Goal: Task Accomplishment & Management: Use online tool/utility

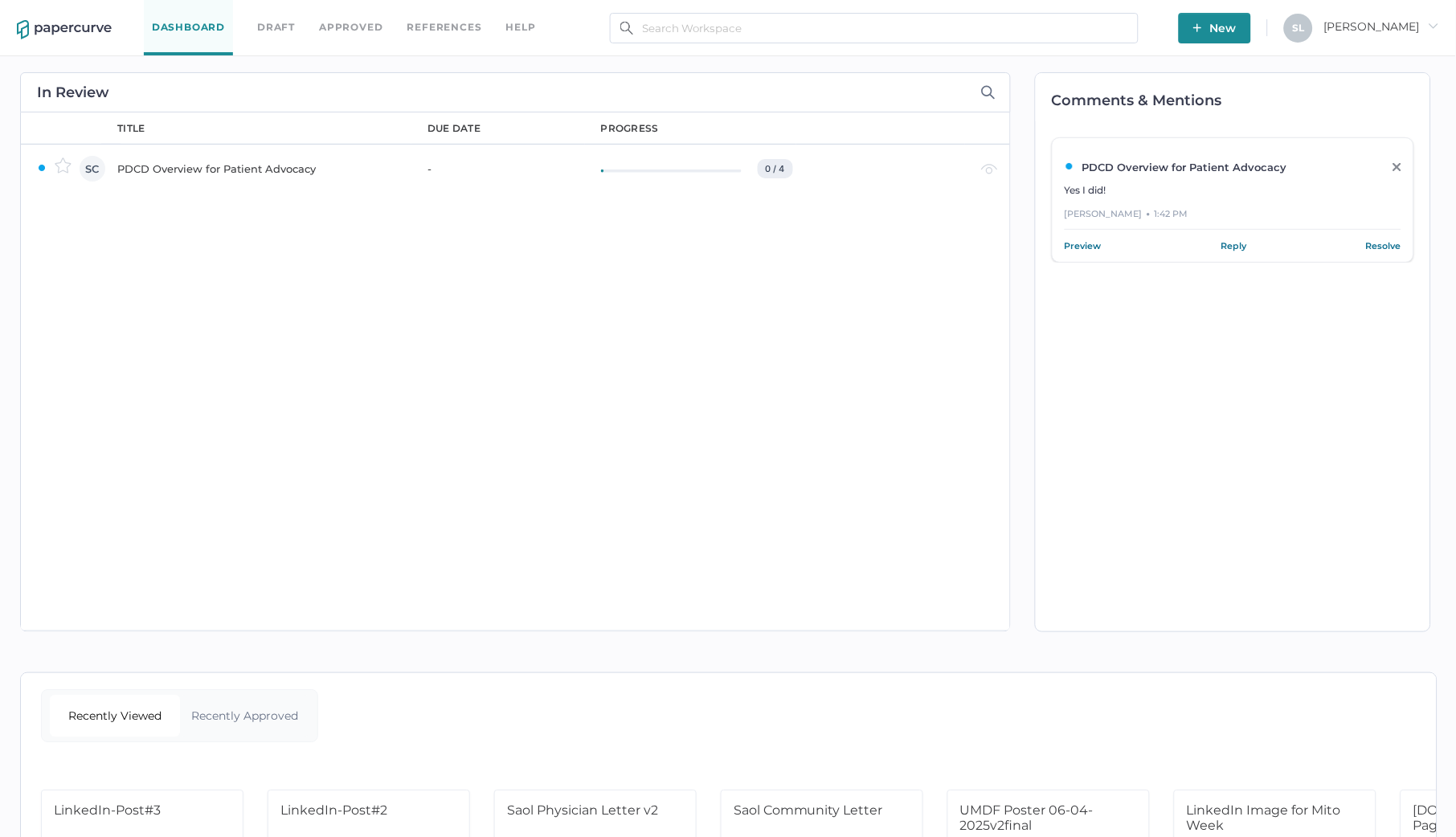
click at [254, 162] on div "PDCD Overview for Patient Advocacy" at bounding box center [263, 169] width 291 height 20
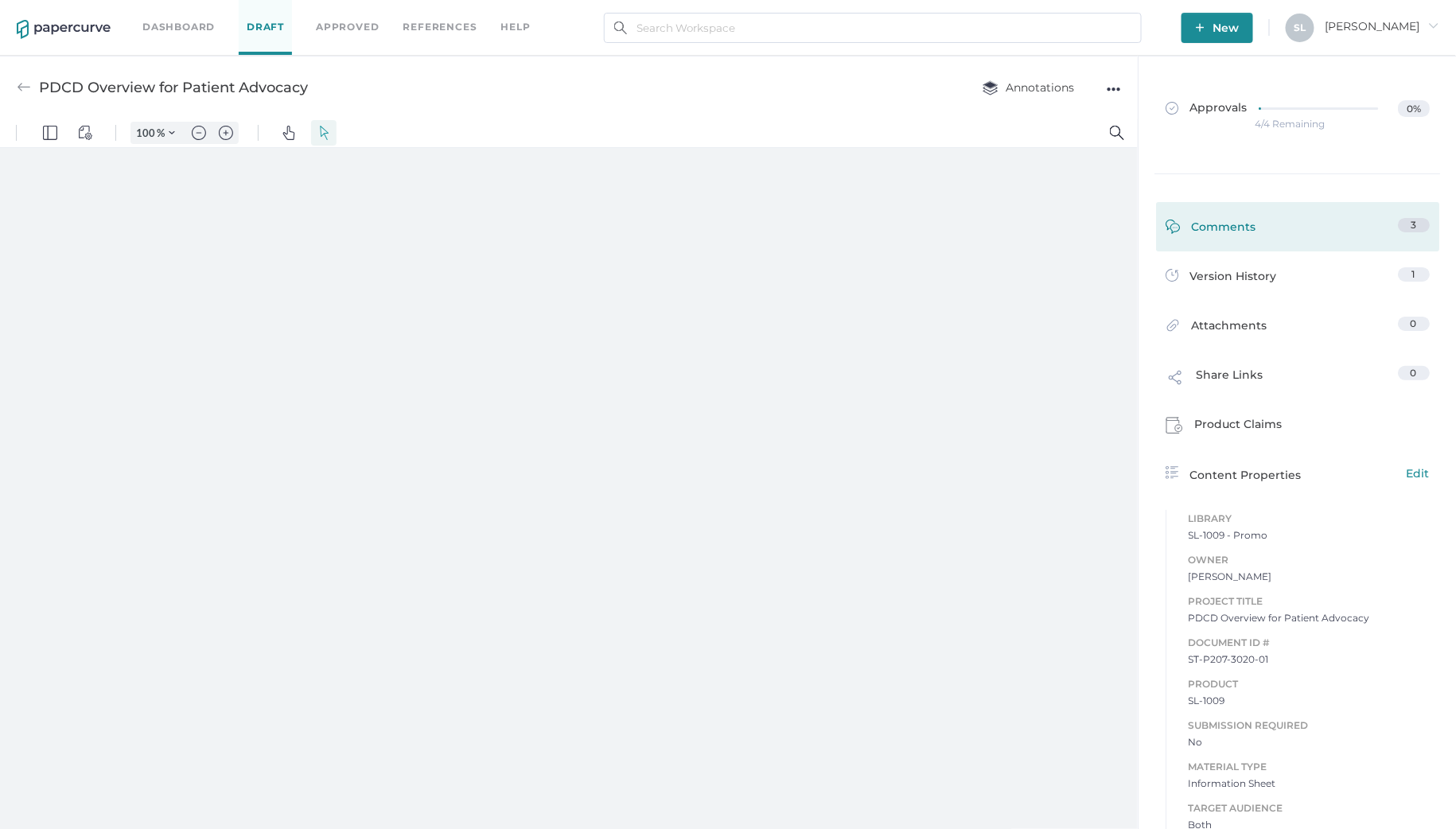
type input "135"
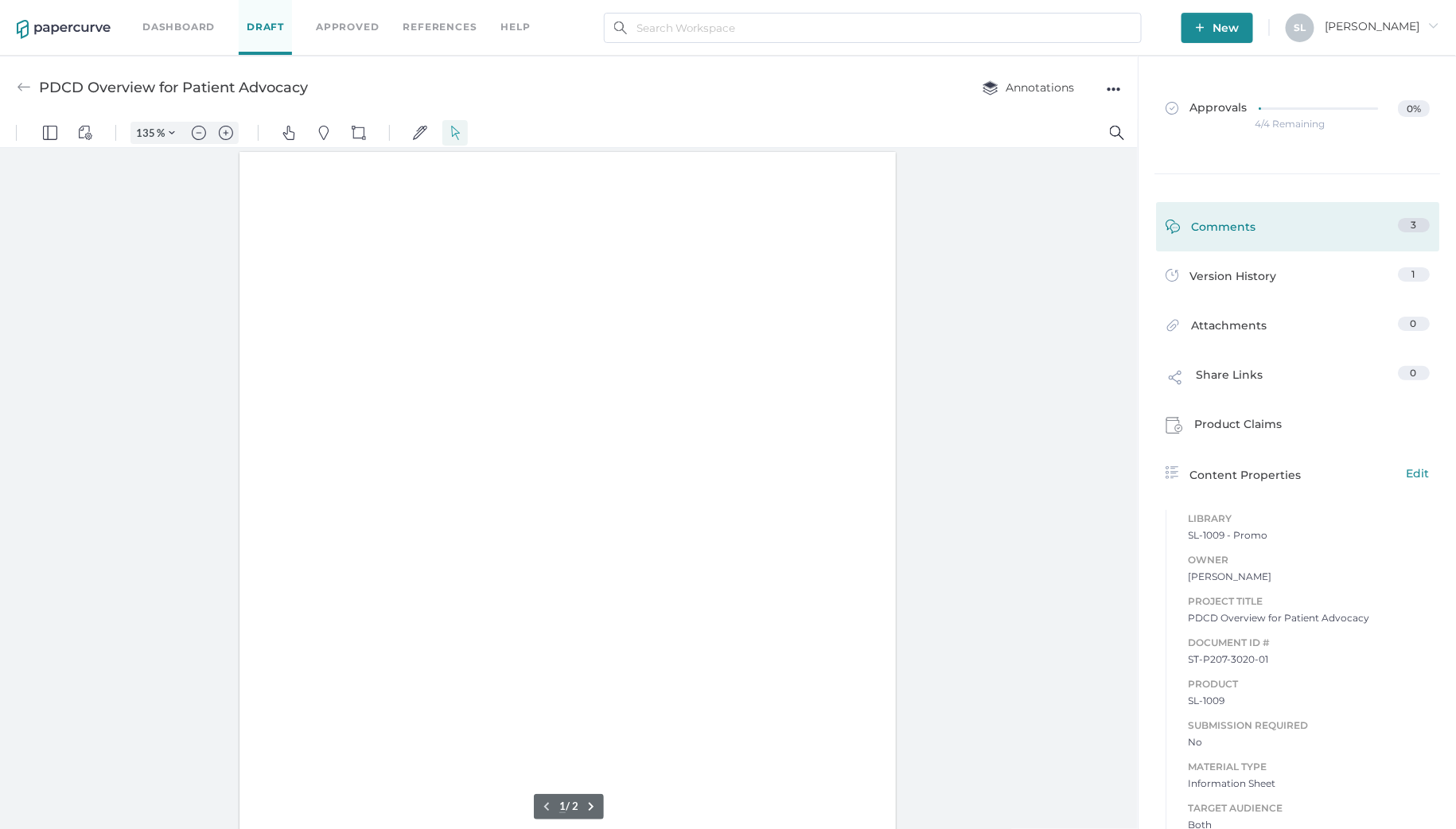
scroll to position [1, 0]
click at [1217, 234] on div "Comments" at bounding box center [1211, 230] width 91 height 25
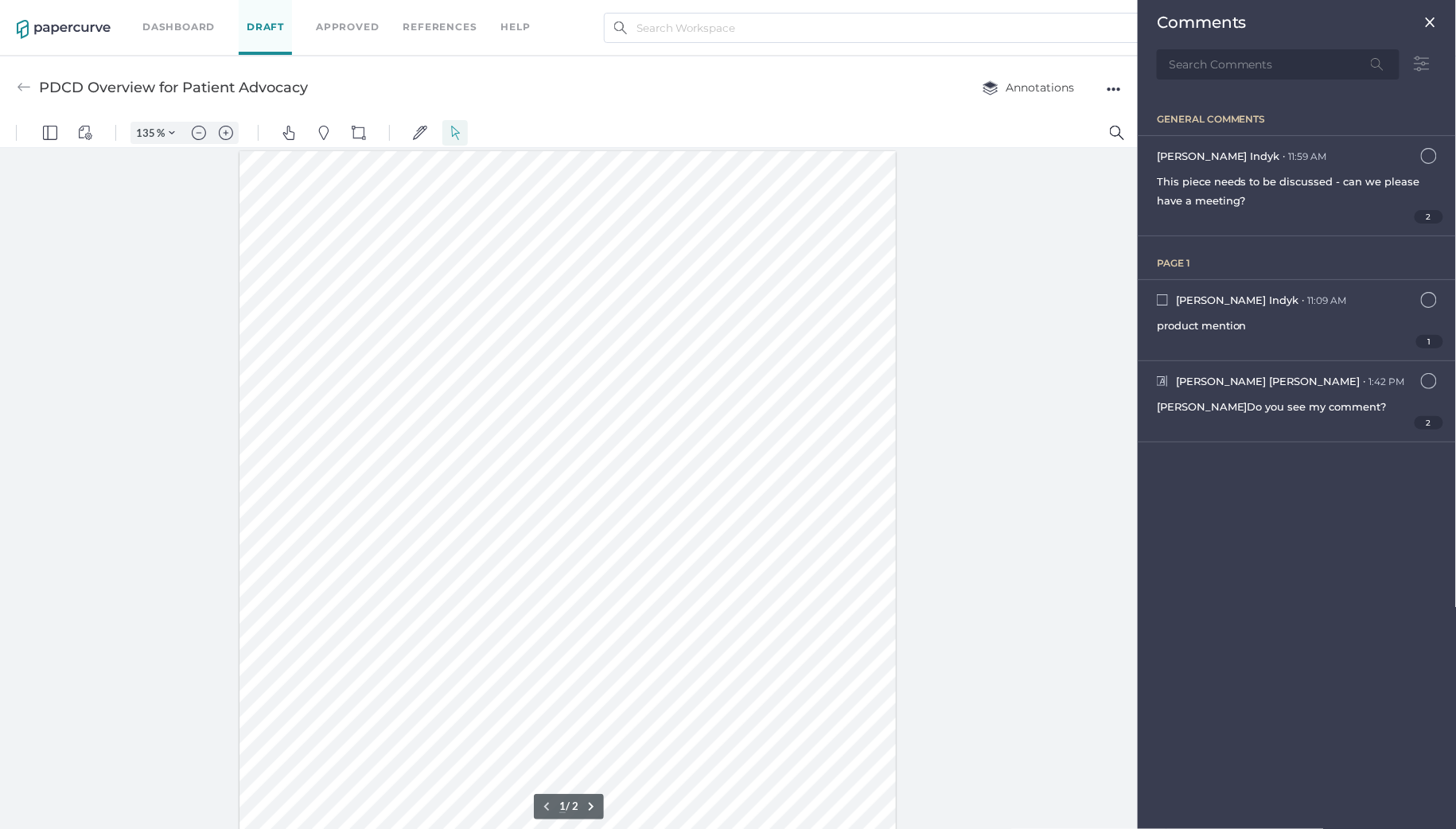
scroll to position [7, 0]
click at [1425, 423] on span "2" at bounding box center [1430, 423] width 30 height 14
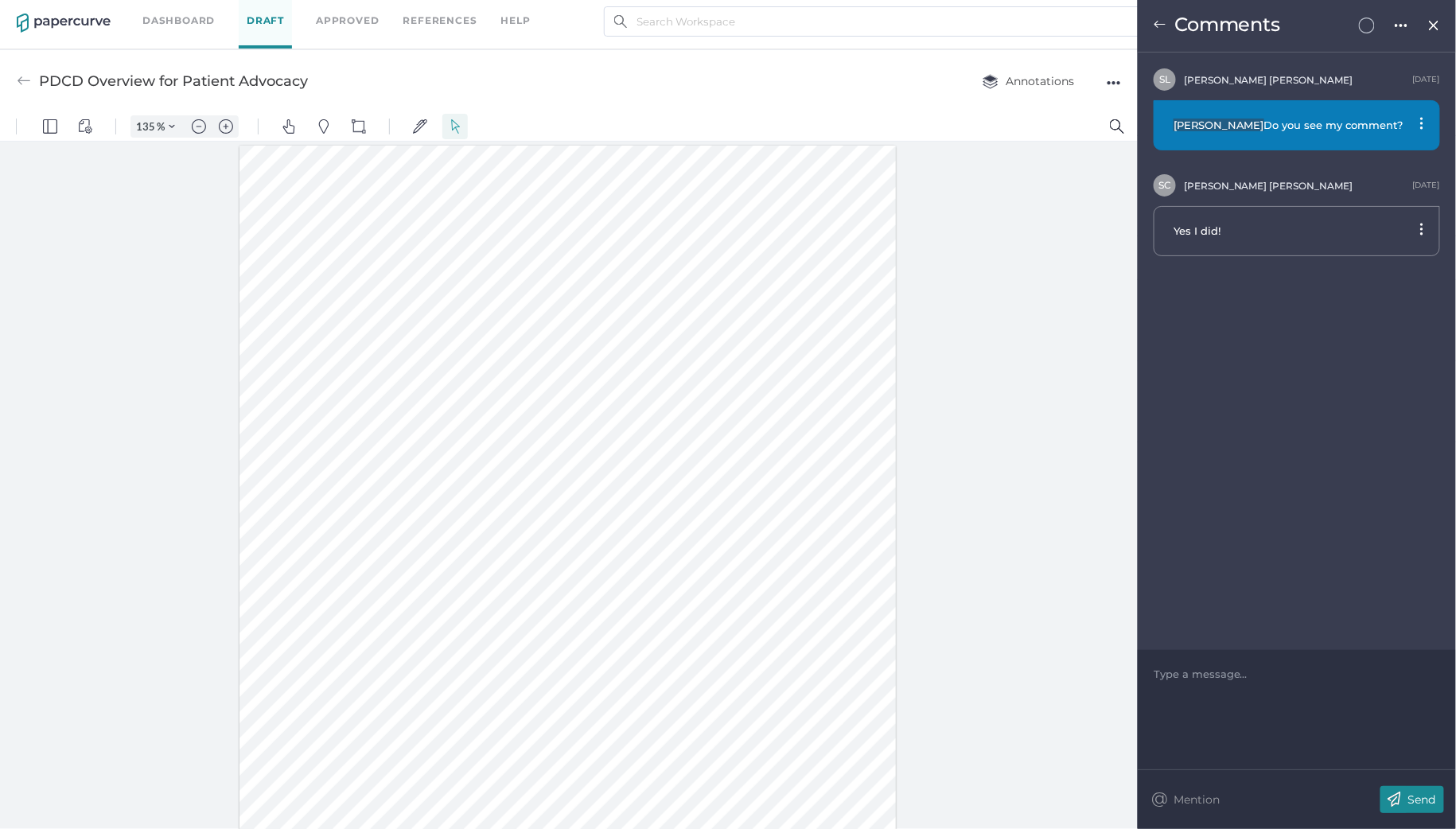
click at [1158, 22] on img at bounding box center [1160, 25] width 13 height 13
